Goal: Task Accomplishment & Management: Use online tool/utility

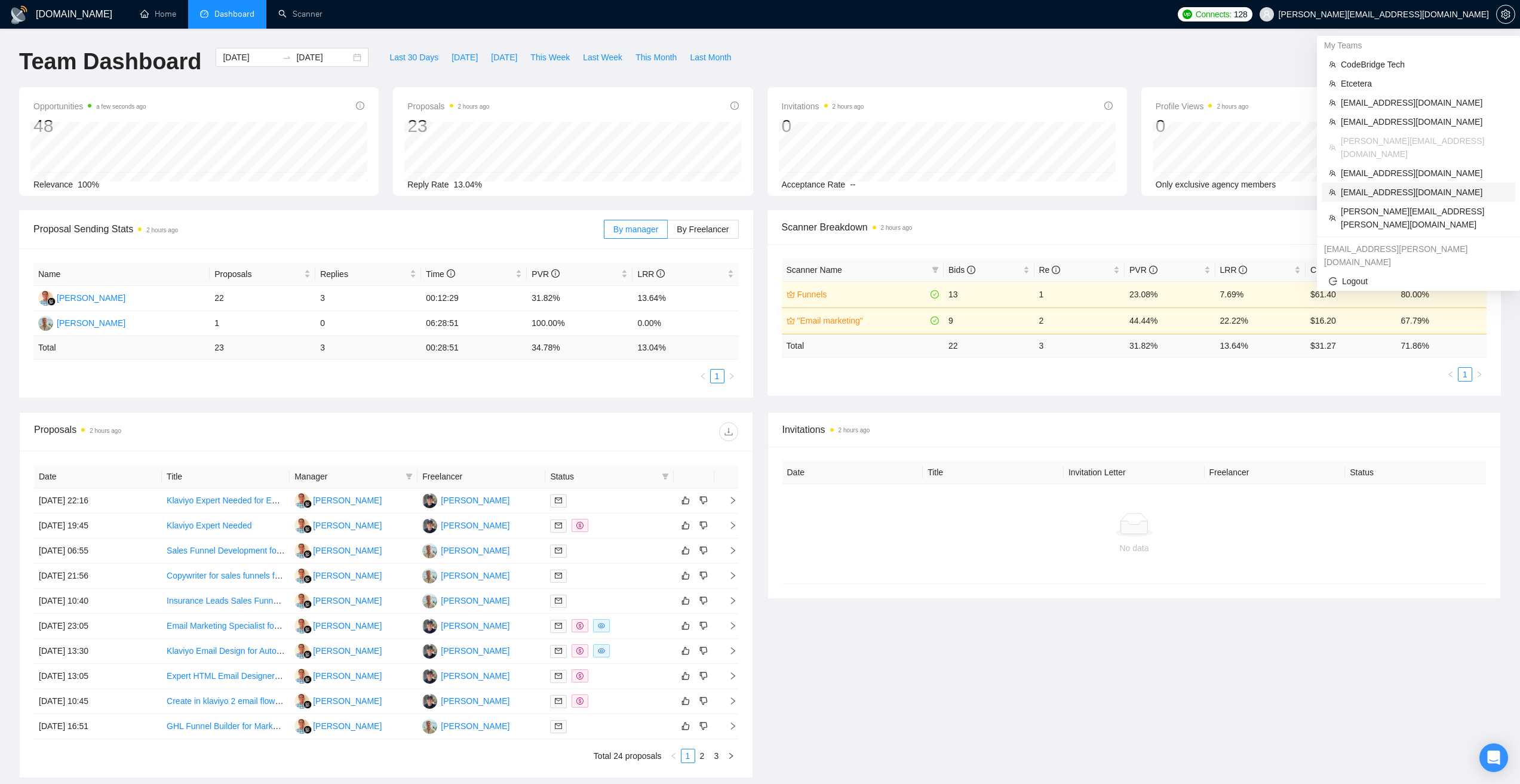
click at [1368, 186] on span "[EMAIL_ADDRESS][DOMAIN_NAME]" at bounding box center [1424, 192] width 167 height 13
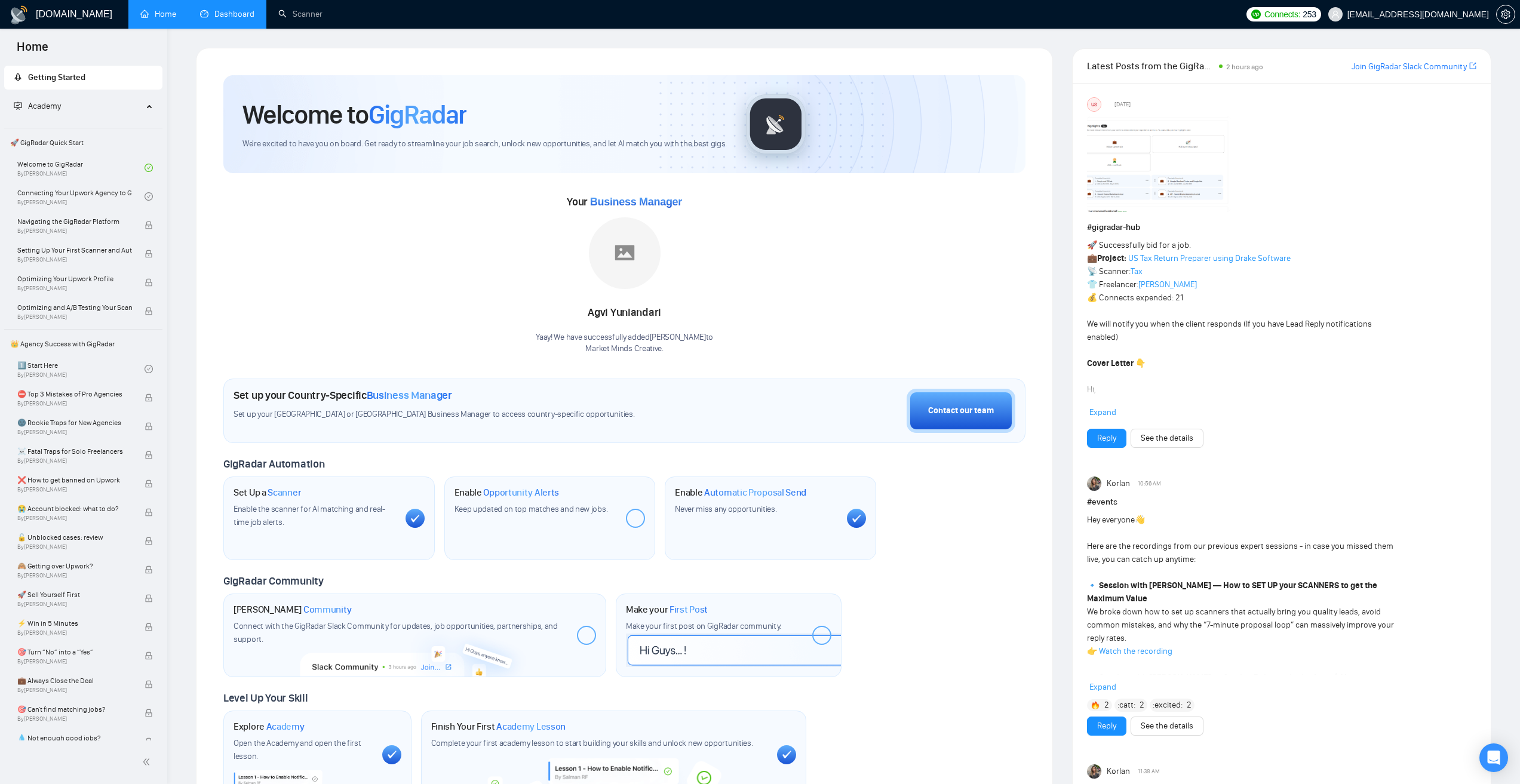
click at [240, 10] on link "Dashboard" at bounding box center [228, 14] width 54 height 10
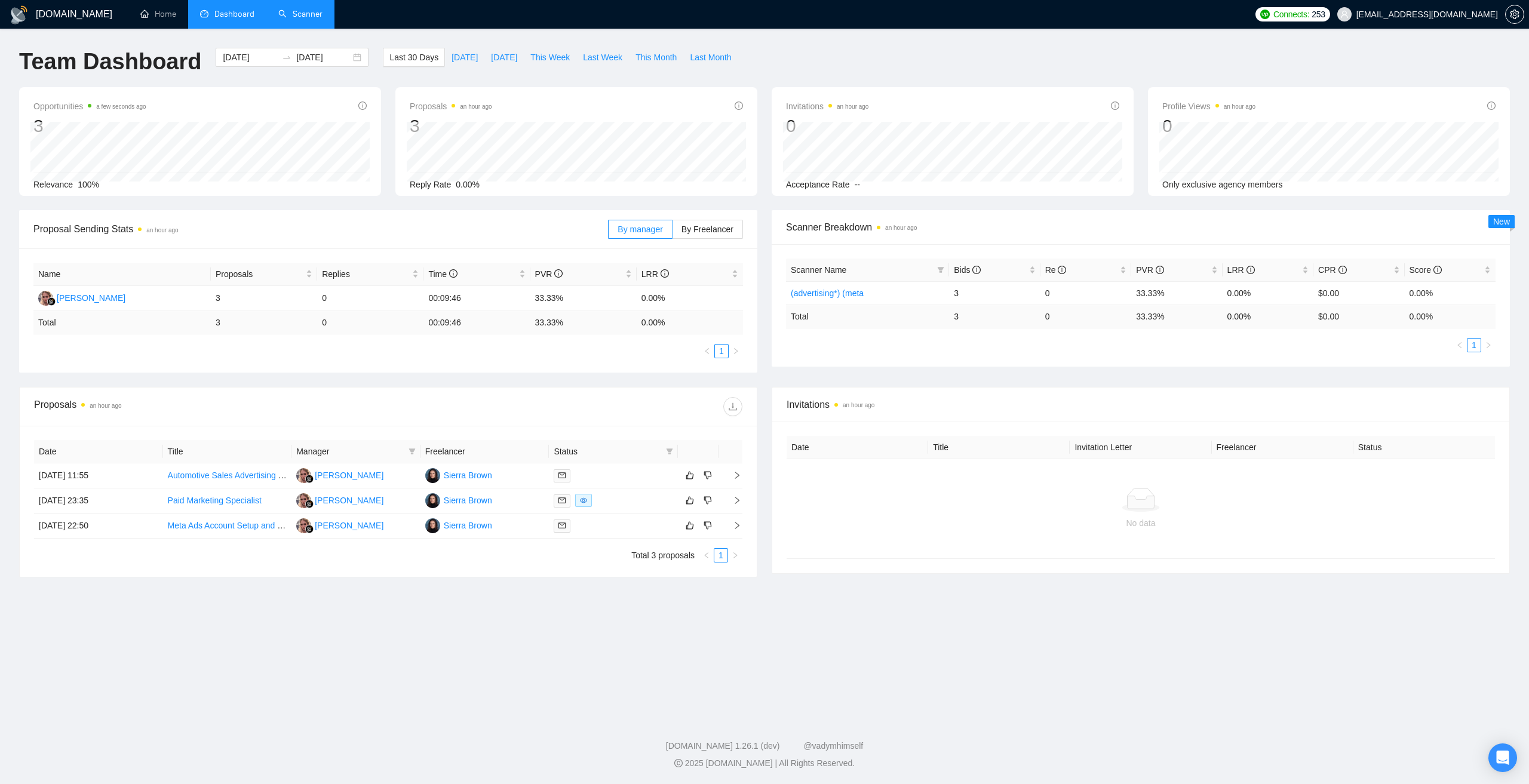
click at [320, 14] on link "Scanner" at bounding box center [300, 14] width 44 height 10
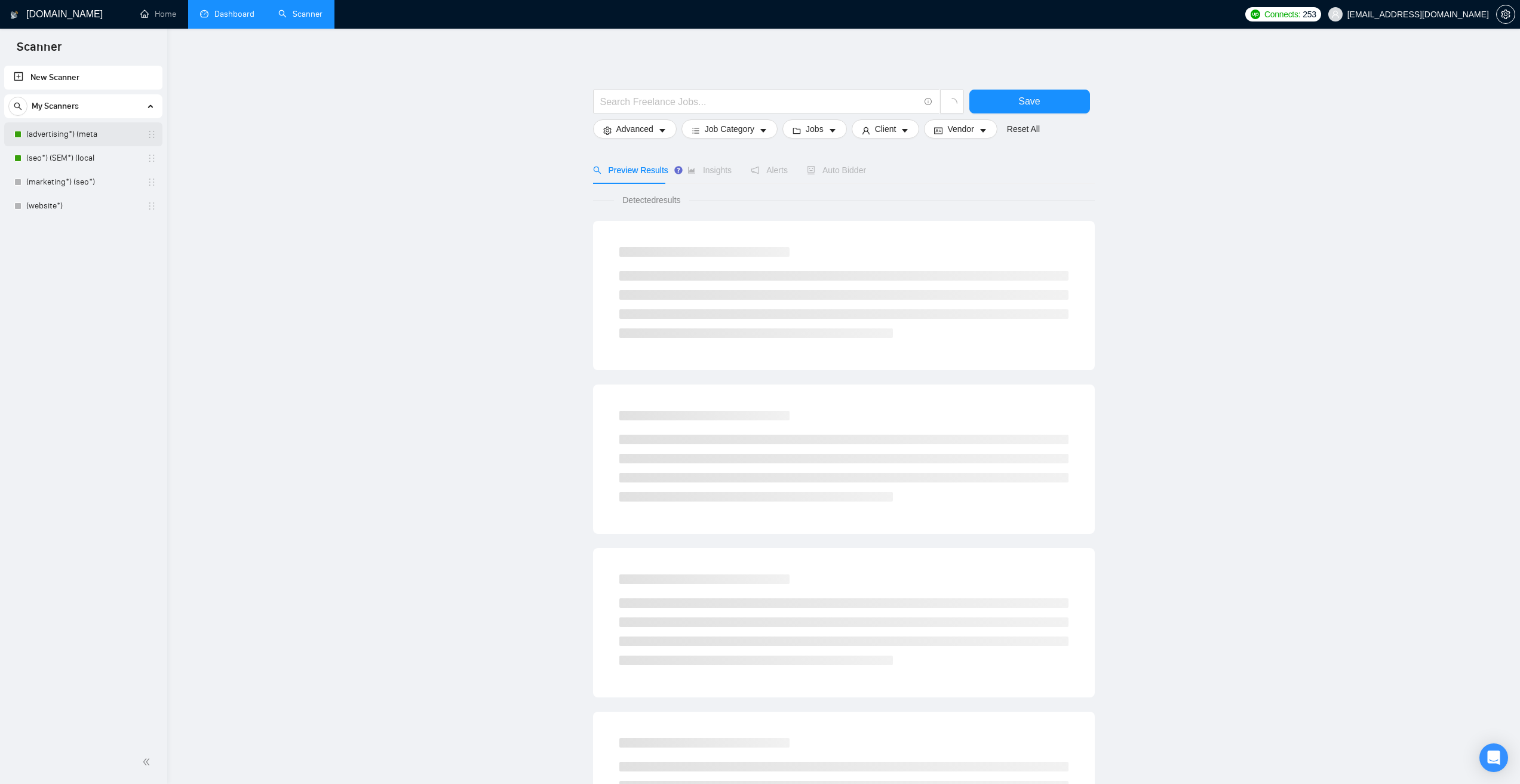
click at [93, 127] on link "(advertising*) (meta" at bounding box center [83, 134] width 113 height 24
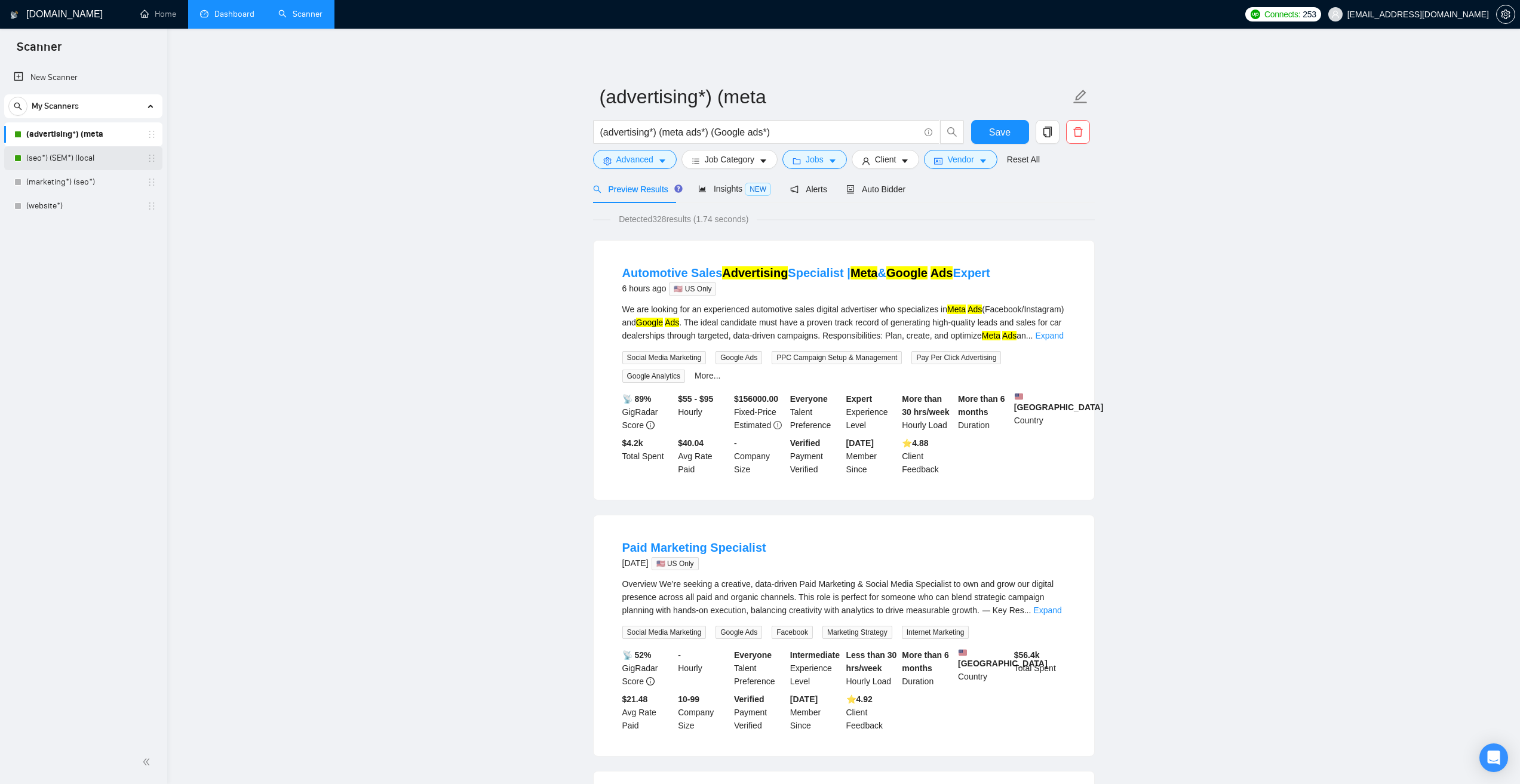
click at [68, 162] on link "(seo*) (SEM*) (local" at bounding box center [83, 158] width 113 height 24
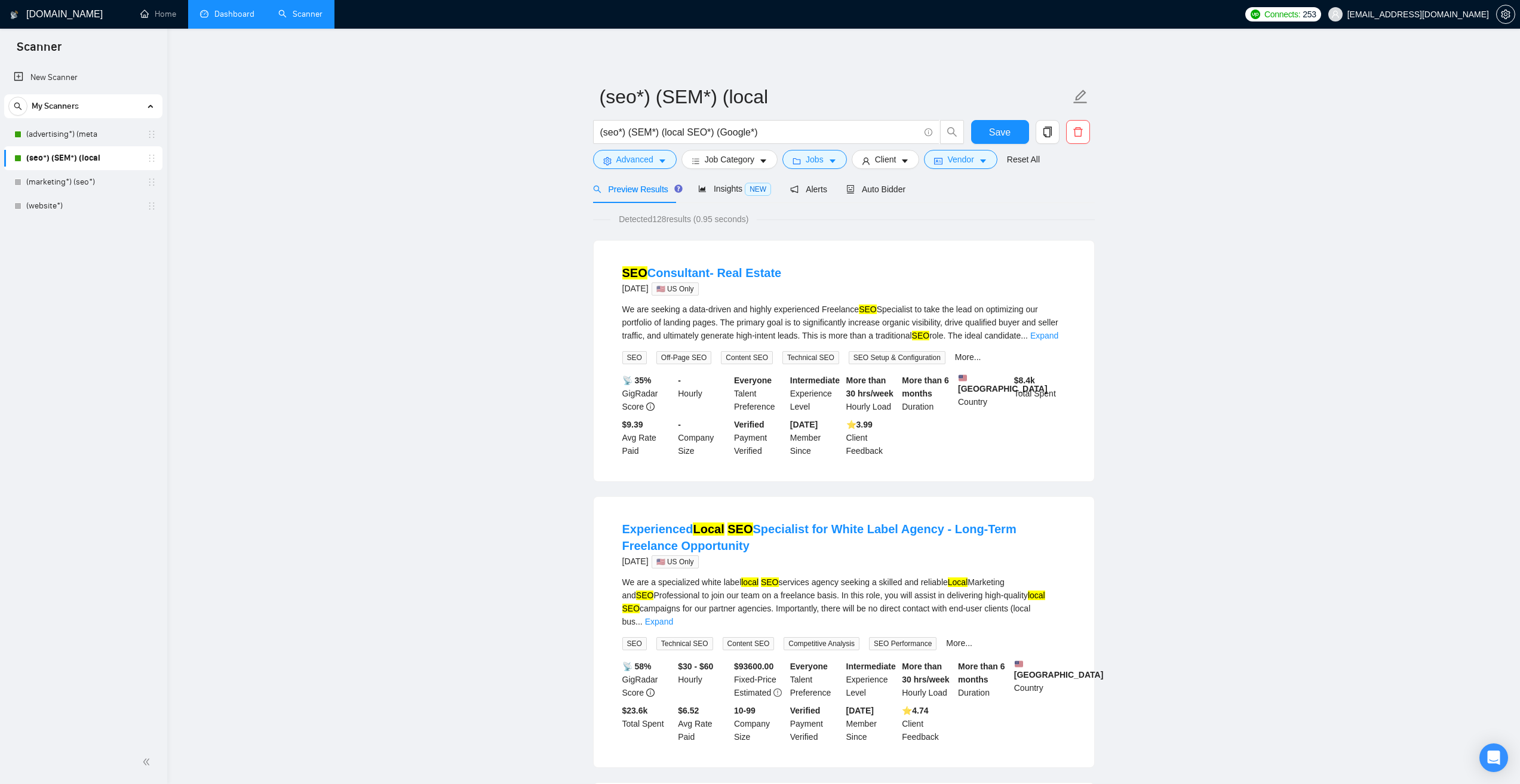
click at [218, 18] on link "Dashboard" at bounding box center [228, 14] width 54 height 10
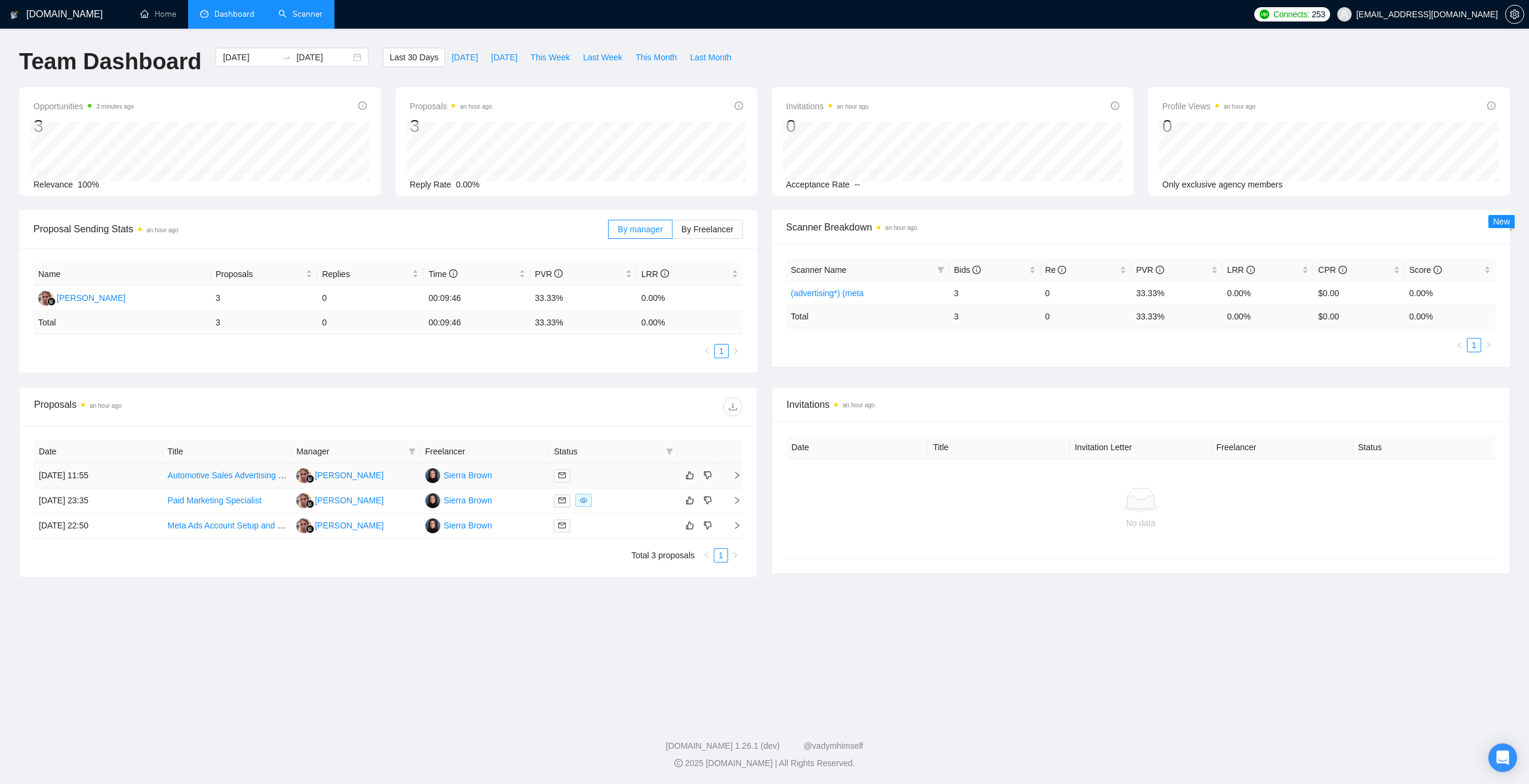
click at [737, 477] on icon "right" at bounding box center [737, 475] width 8 height 8
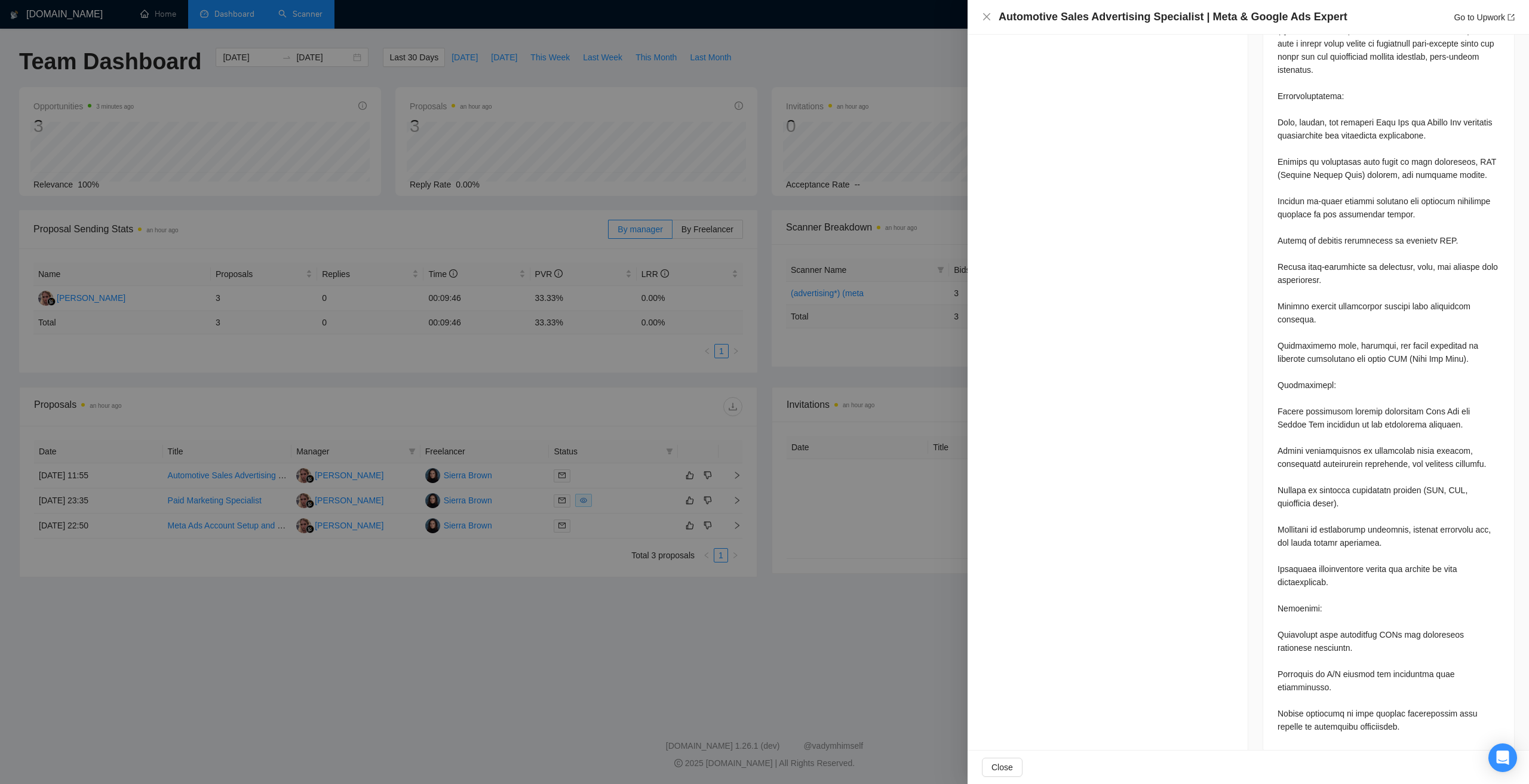
drag, startPoint x: 1175, startPoint y: 594, endPoint x: 1174, endPoint y: 552, distance: 42.0
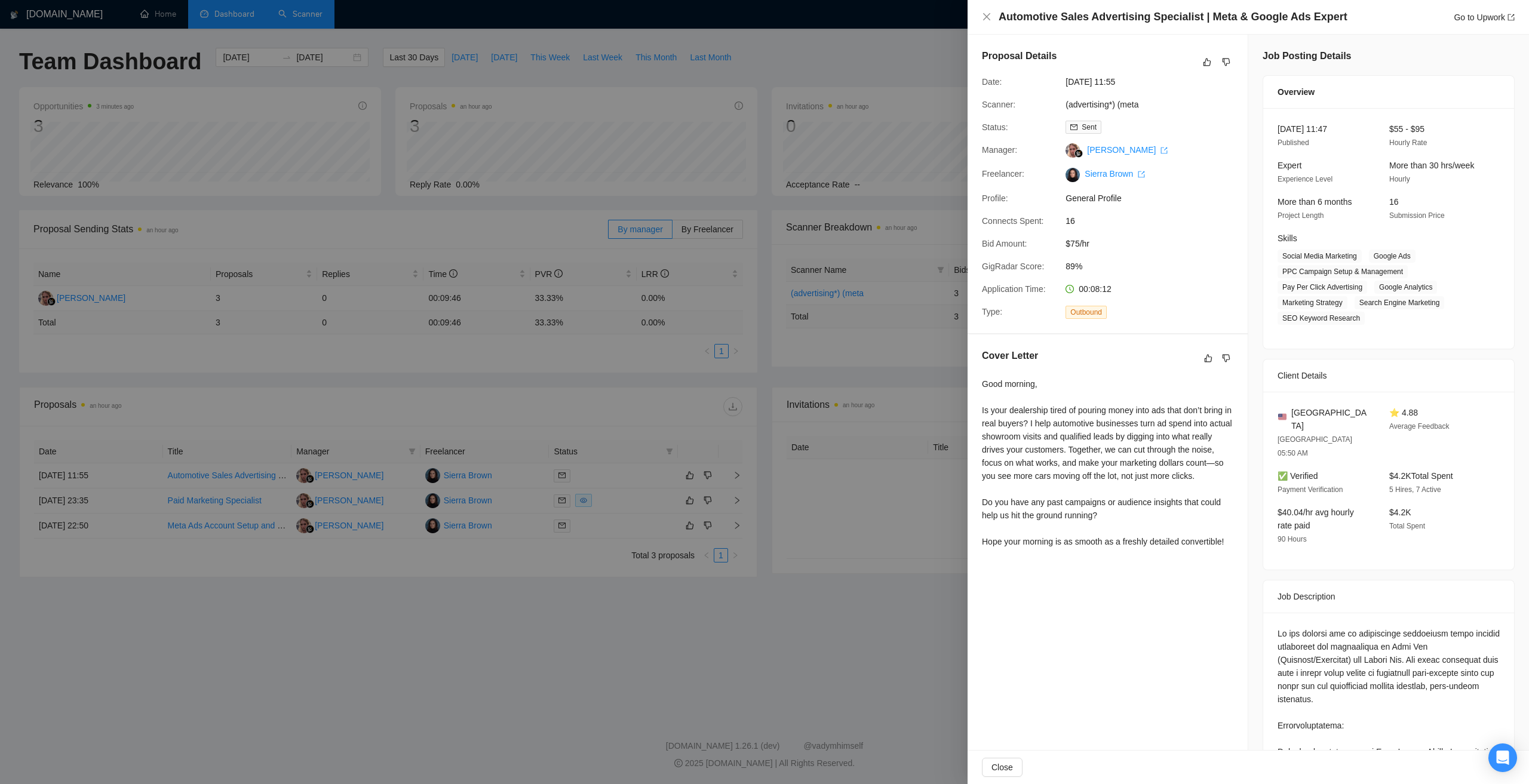
click at [666, 647] on div at bounding box center [764, 392] width 1529 height 784
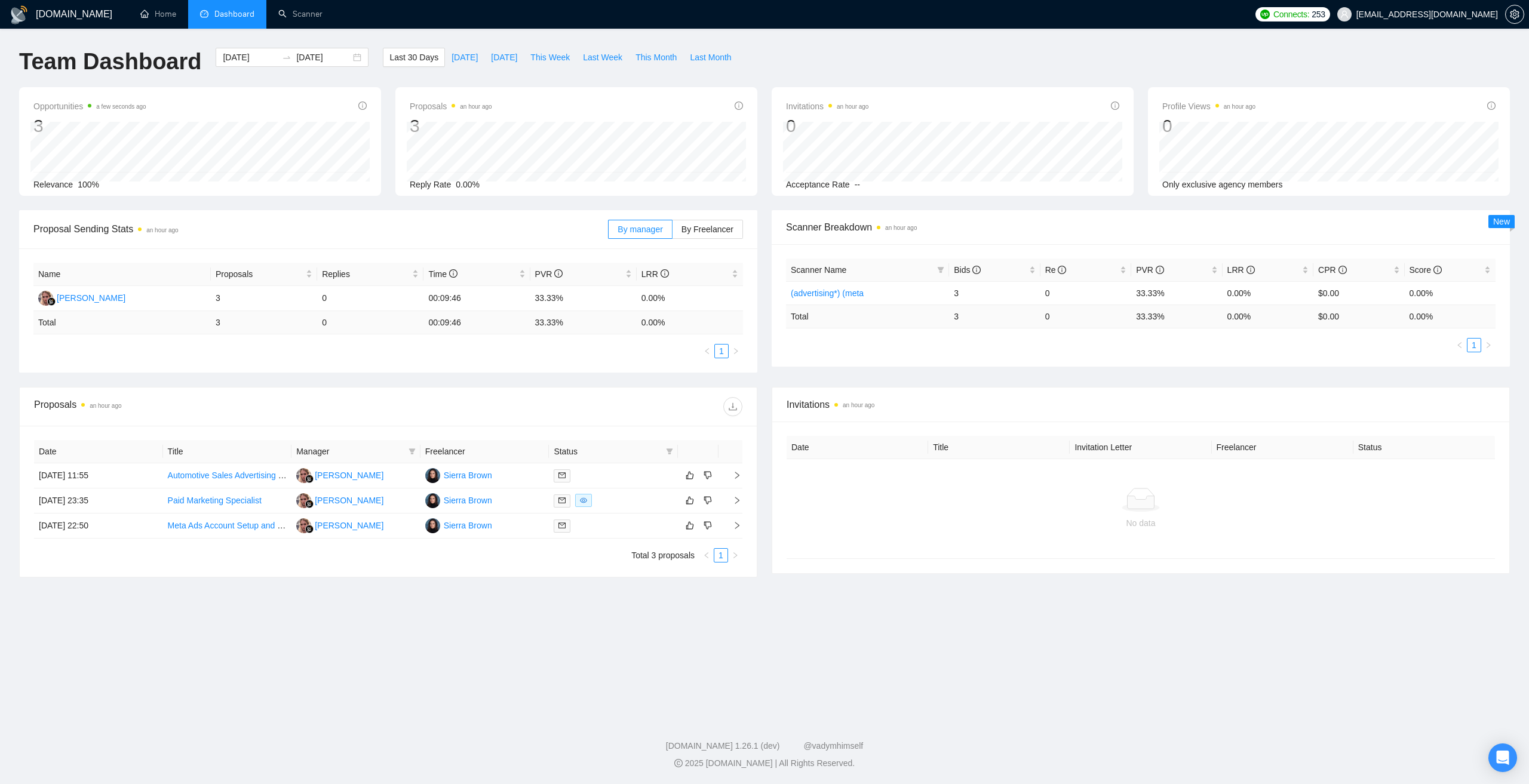
click at [1419, 14] on span "[EMAIL_ADDRESS][DOMAIN_NAME]" at bounding box center [1426, 14] width 141 height 0
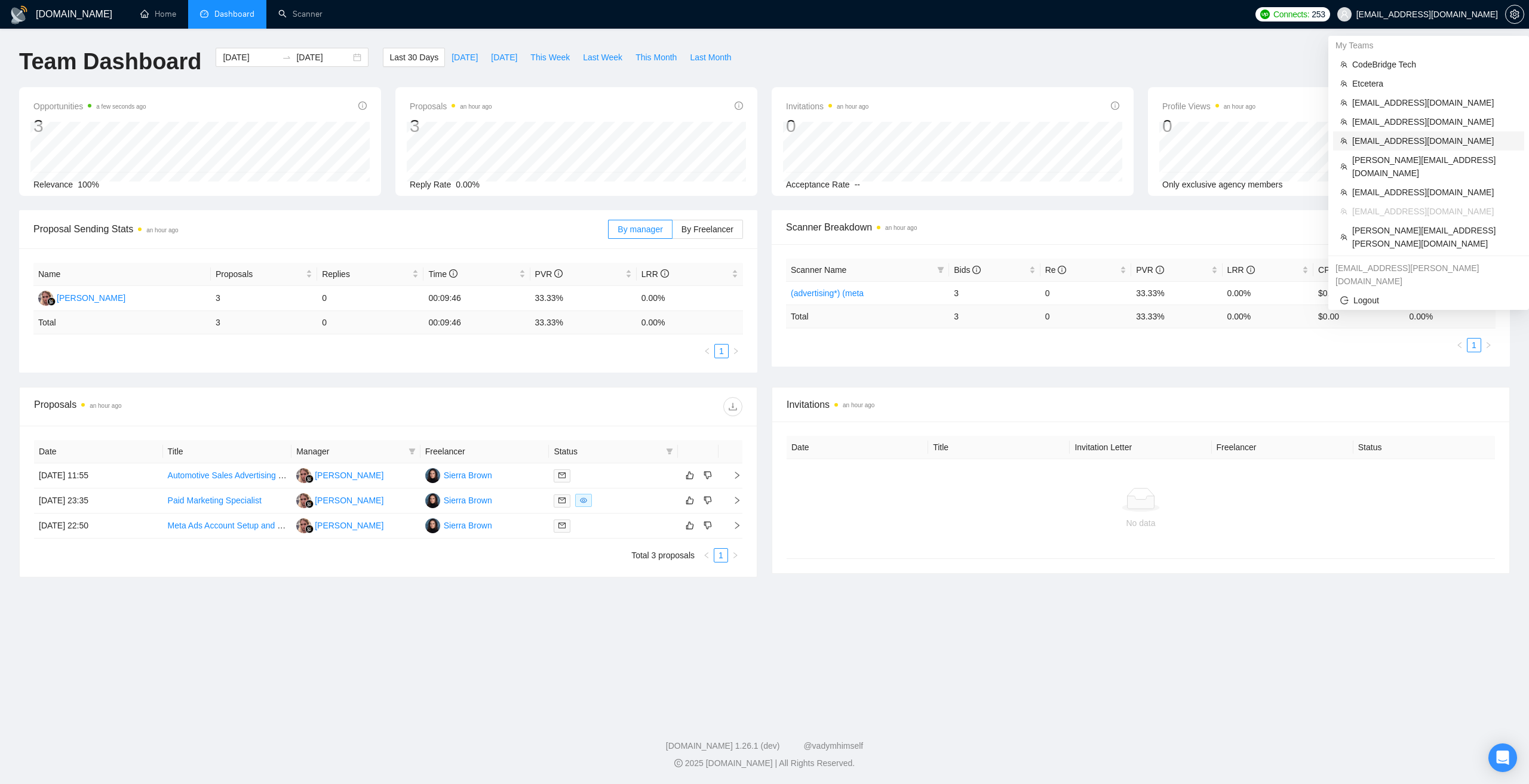
click at [1384, 143] on span "finance@arounda.agency" at bounding box center [1434, 141] width 164 height 13
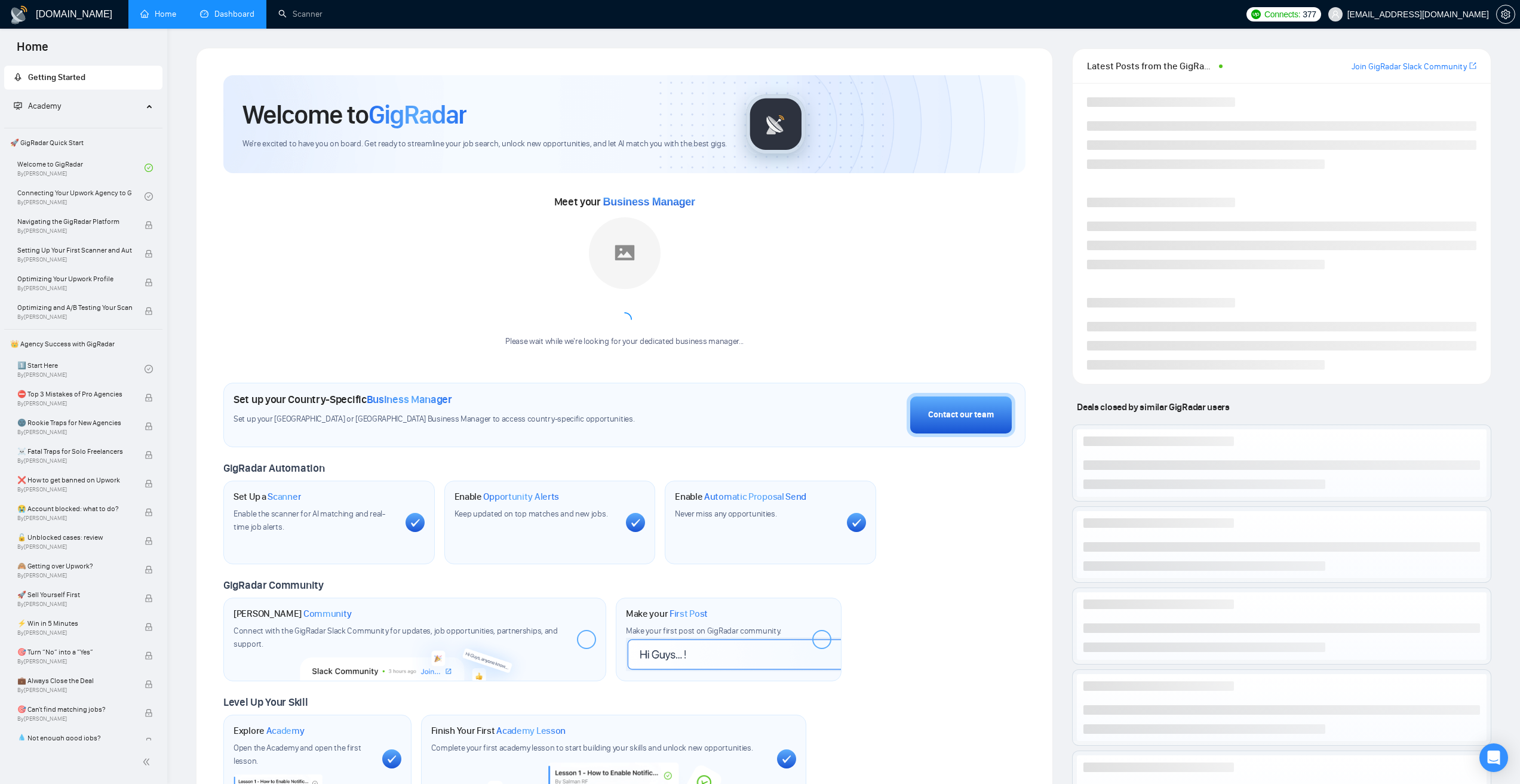
click at [250, 18] on link "Dashboard" at bounding box center [228, 14] width 54 height 10
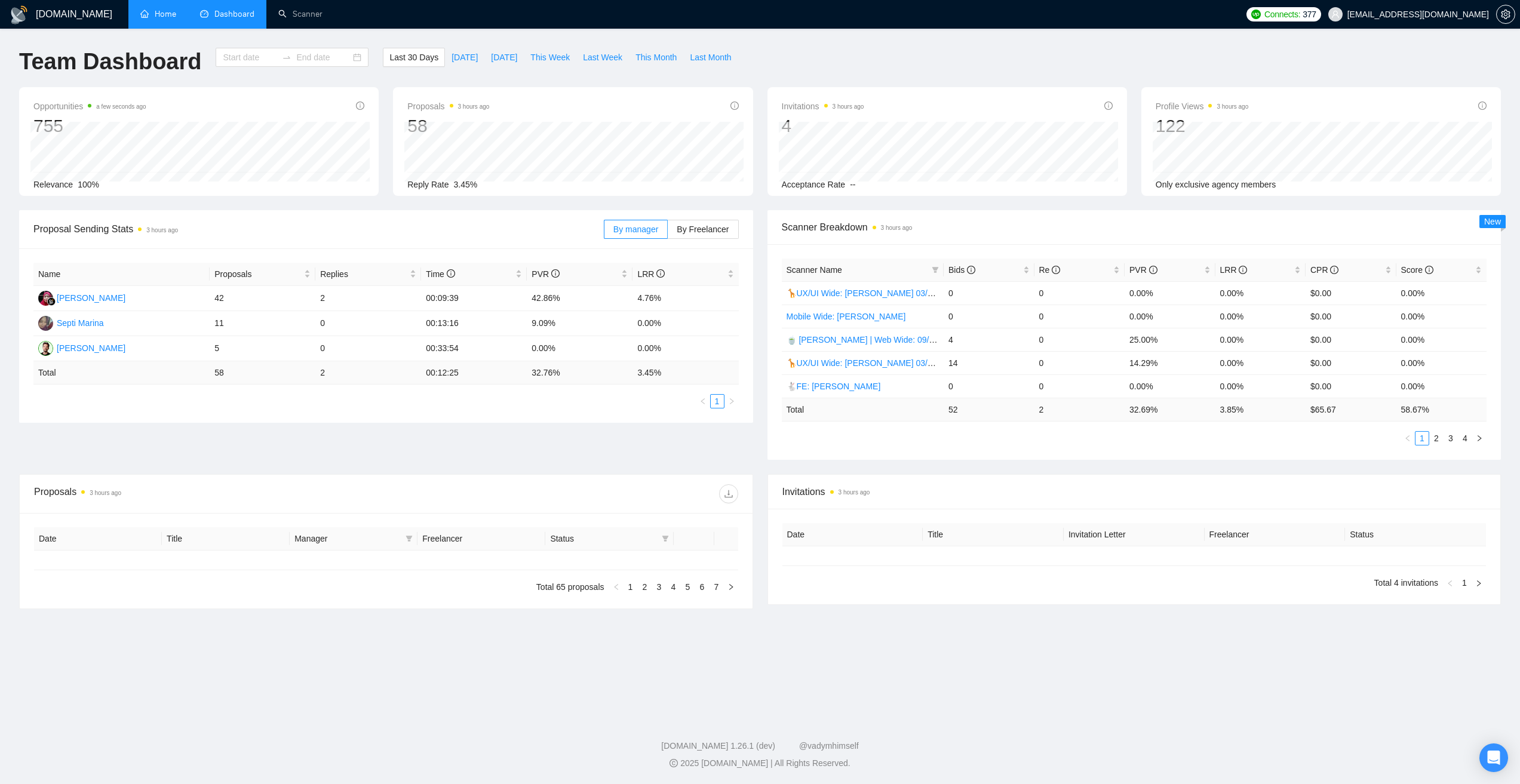
type input "[DATE]"
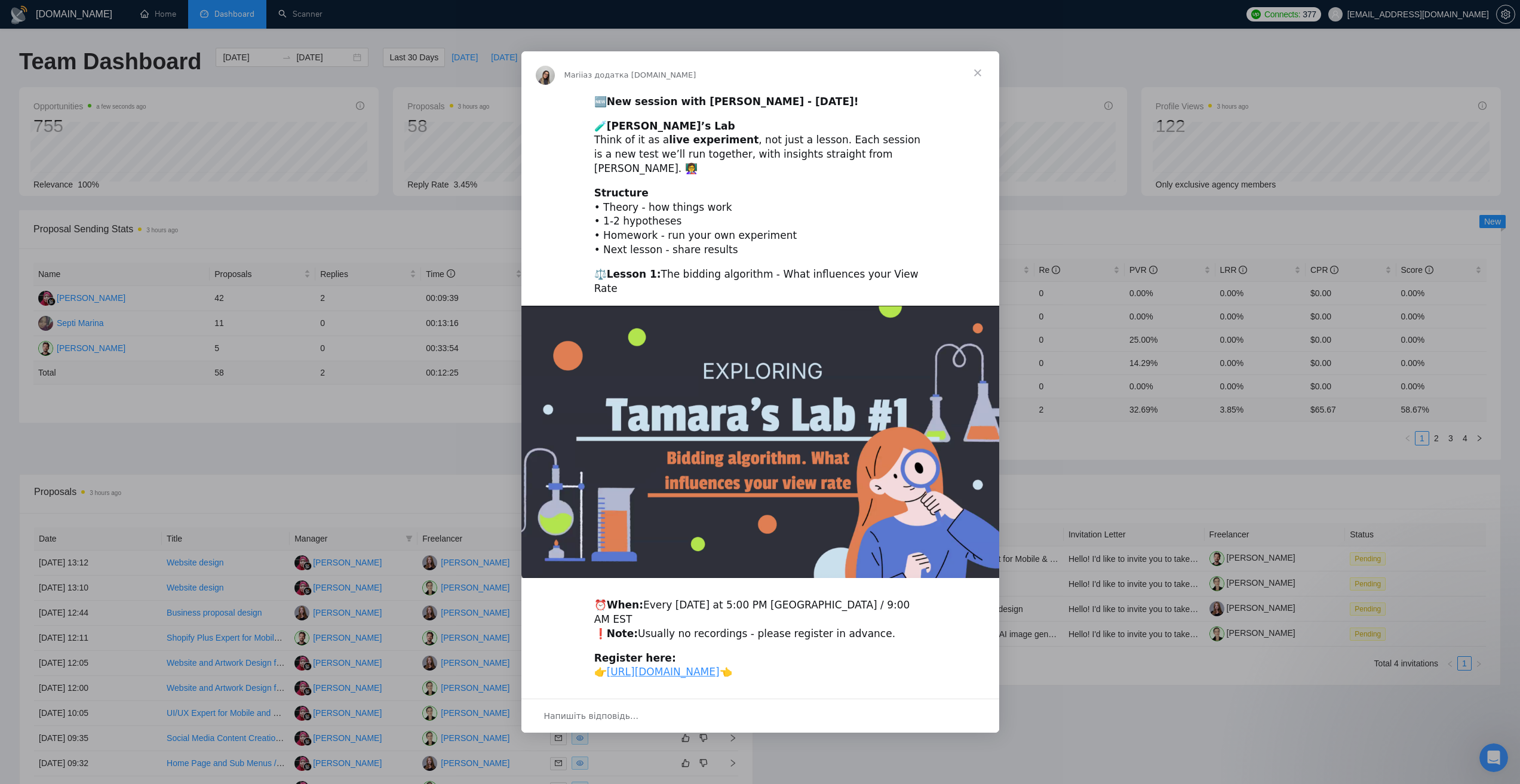
click at [982, 78] on span "Закрити" at bounding box center [978, 73] width 43 height 43
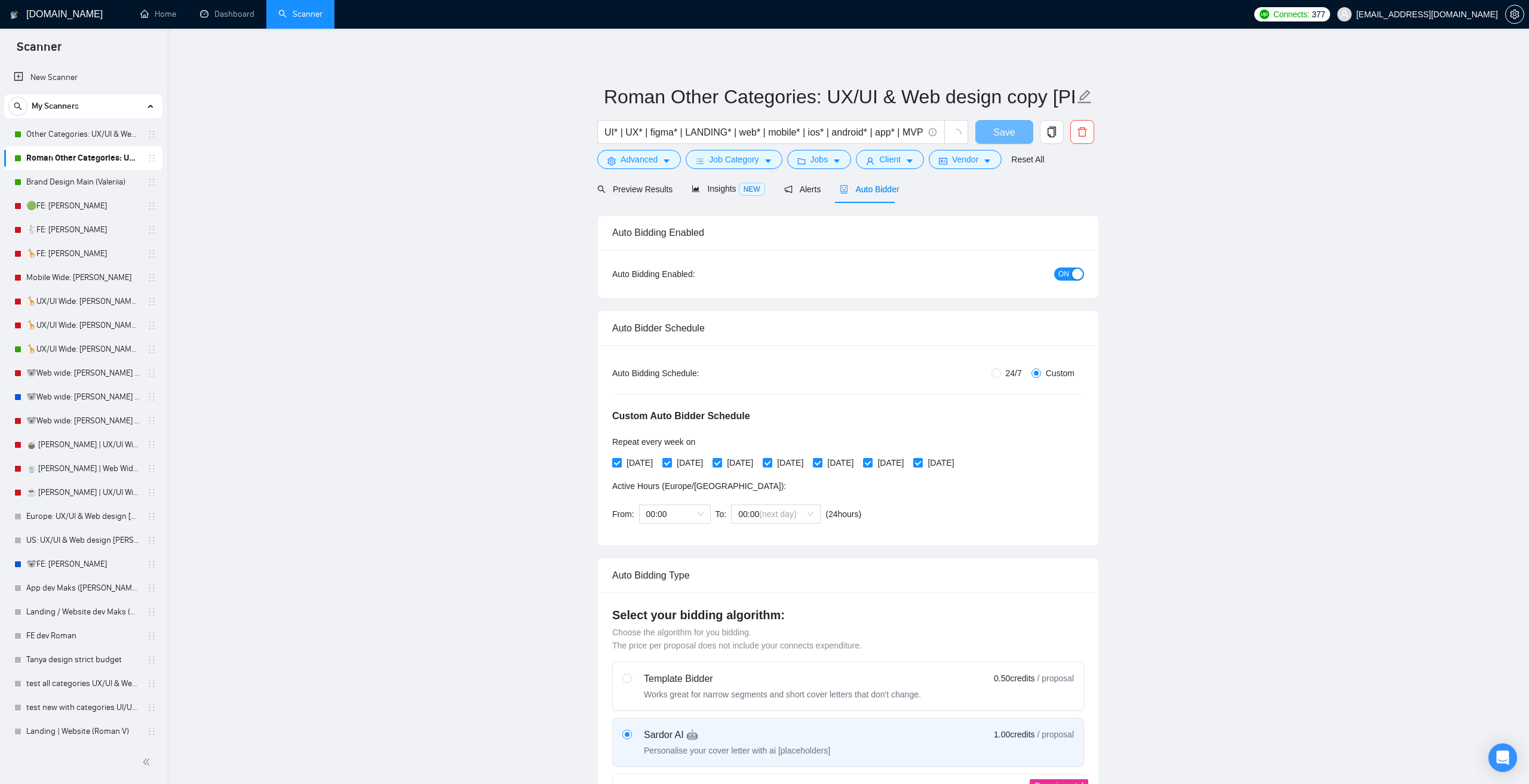
radio input "false"
radio input "true"
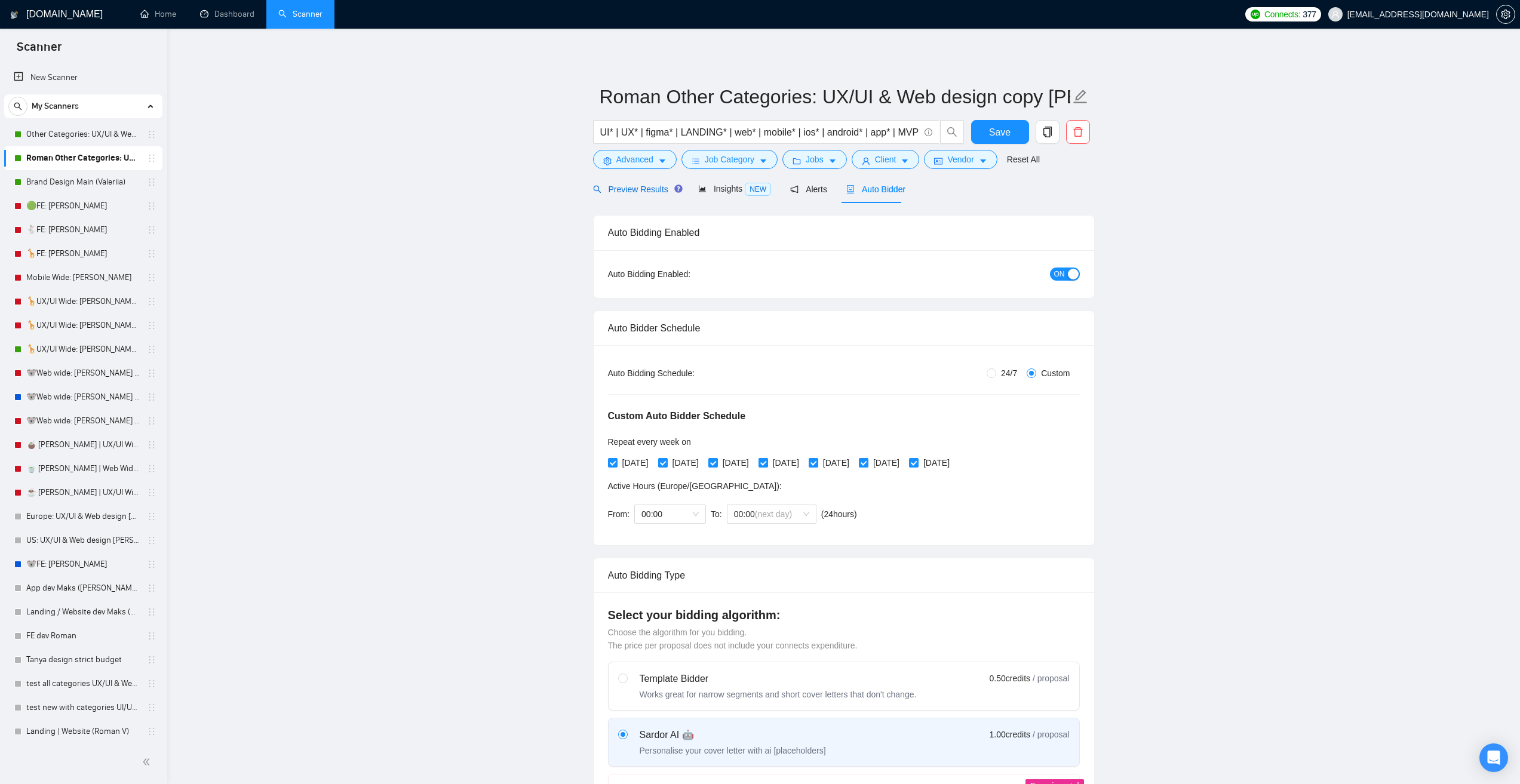
click at [631, 188] on span "Preview Results" at bounding box center [637, 189] width 86 height 10
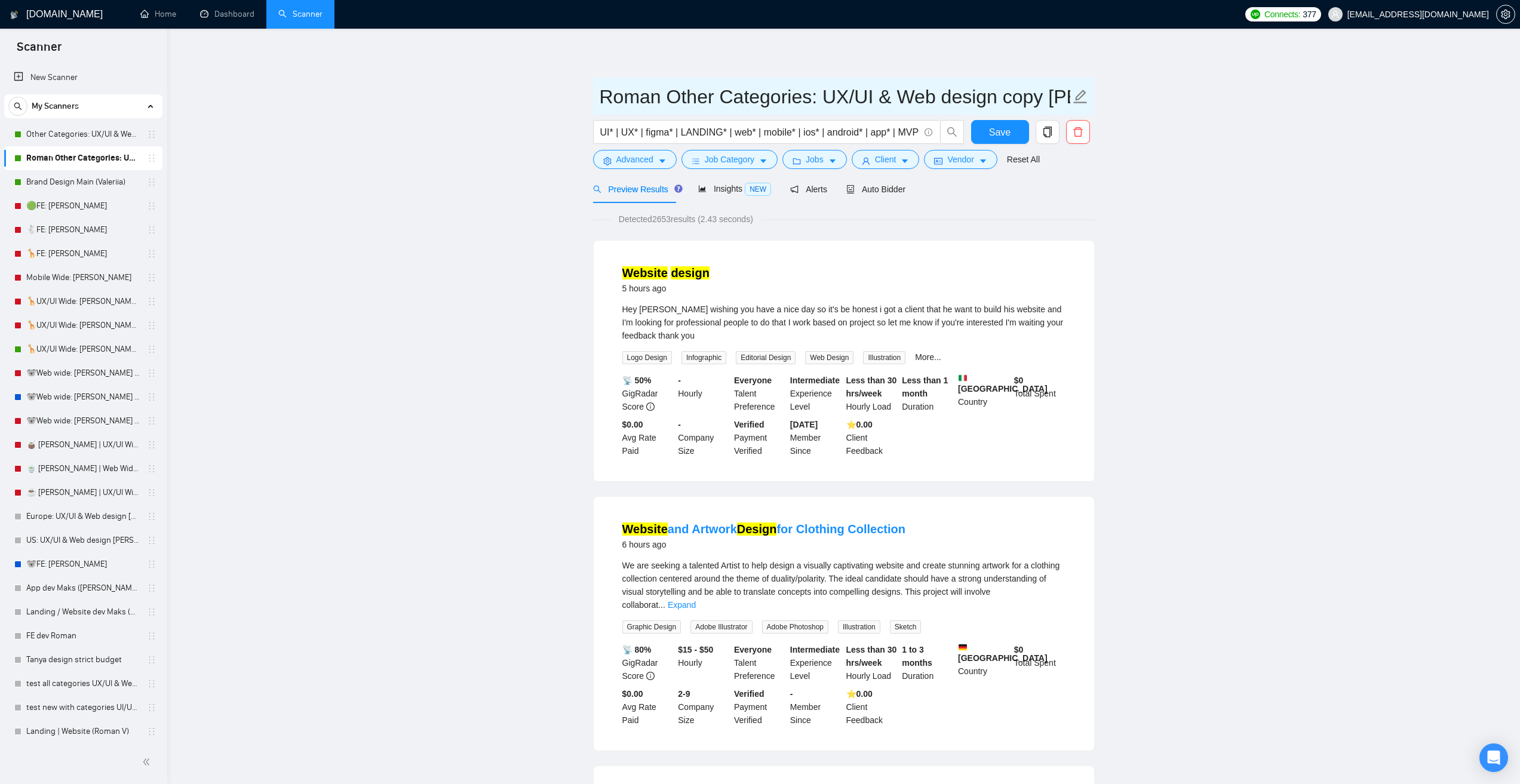
drag, startPoint x: 581, startPoint y: 93, endPoint x: 679, endPoint y: 93, distance: 98.0
drag, startPoint x: 586, startPoint y: 97, endPoint x: 804, endPoint y: 101, distance: 218.0
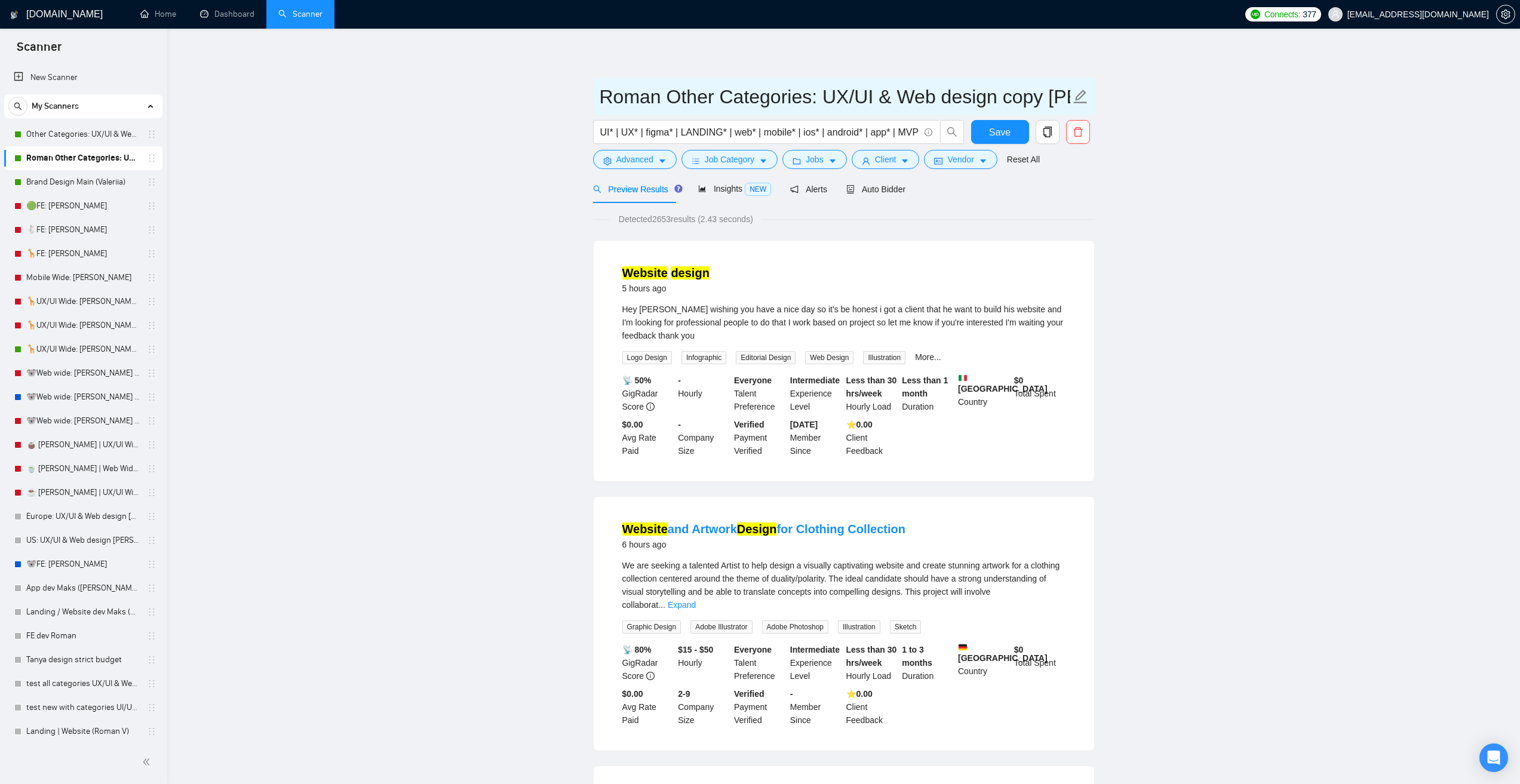
scroll to position [0, 22]
drag, startPoint x: 1070, startPoint y: 97, endPoint x: 761, endPoint y: 99, distance: 309.0
click at [761, 99] on input "Roman Other Categories: UX/UI & Web design copy [PERSON_NAME]" at bounding box center [835, 96] width 470 height 30
click at [761, 98] on input "Roman Other Categories: UX/UI & Web design copy [PERSON_NAME]" at bounding box center [835, 96] width 470 height 30
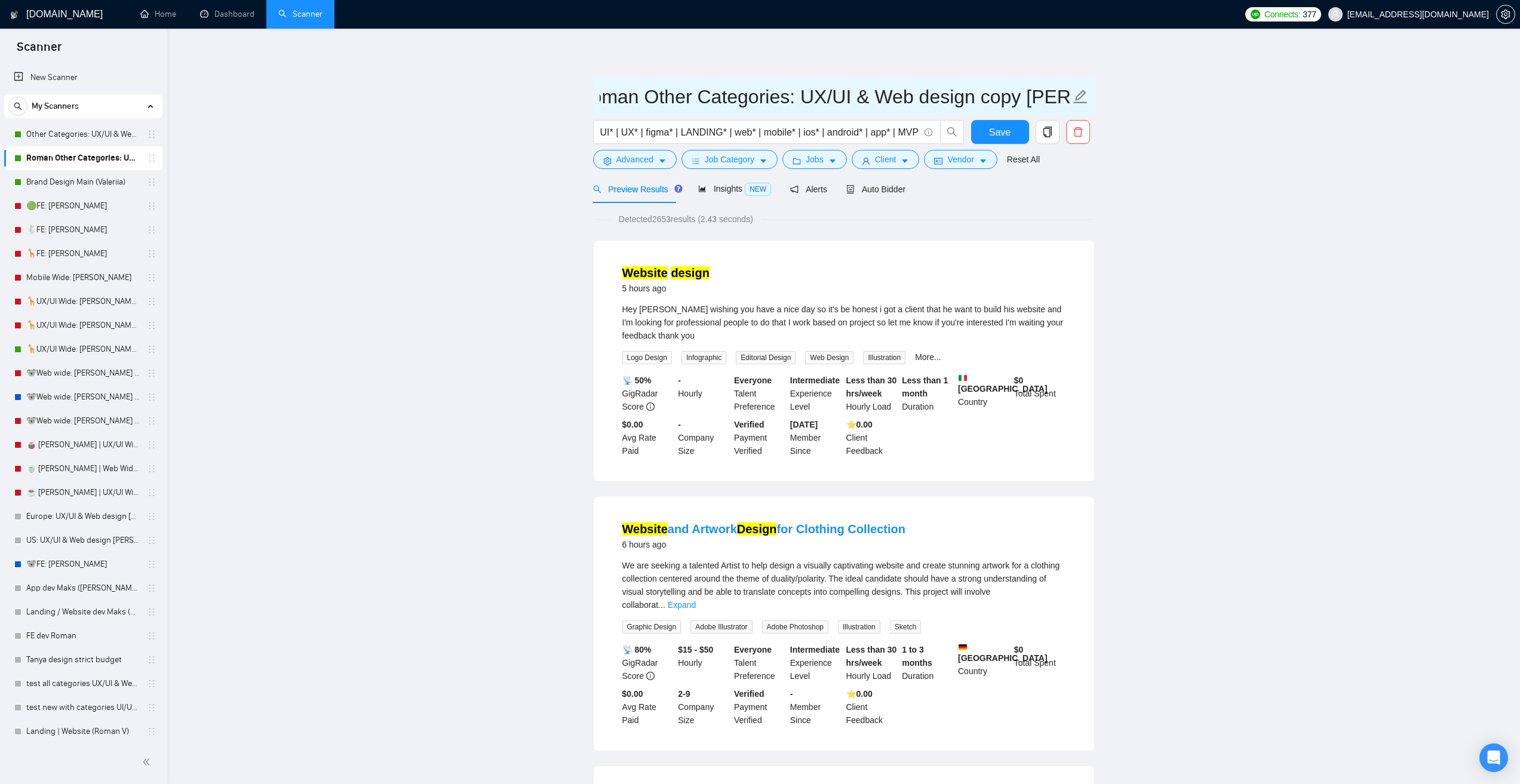
click at [761, 98] on input "Roman Other Categories: UX/UI & Web design copy [PERSON_NAME]" at bounding box center [835, 96] width 470 height 30
